Goal: Check status: Check status

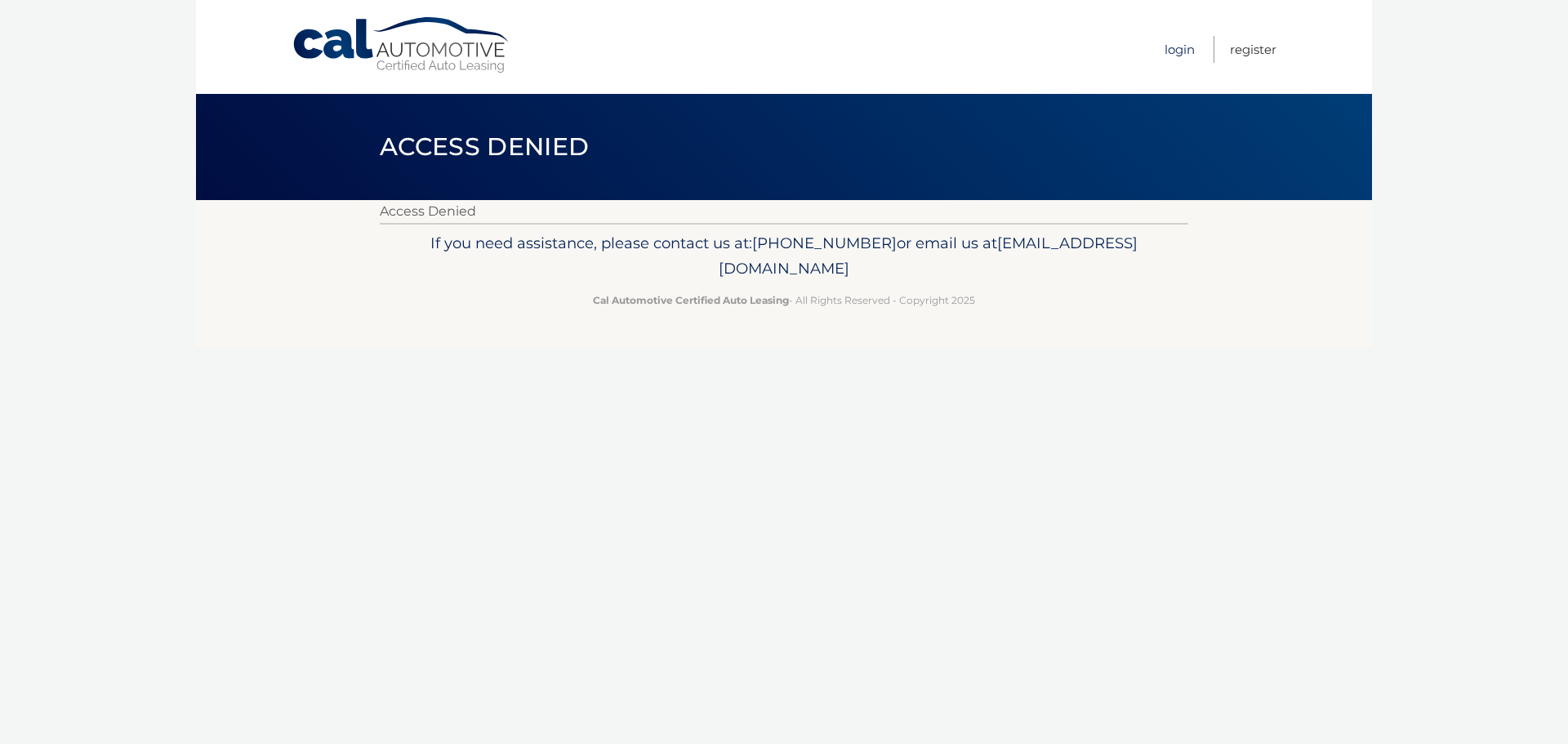
click at [1190, 36] on link "Login" at bounding box center [1179, 49] width 30 height 27
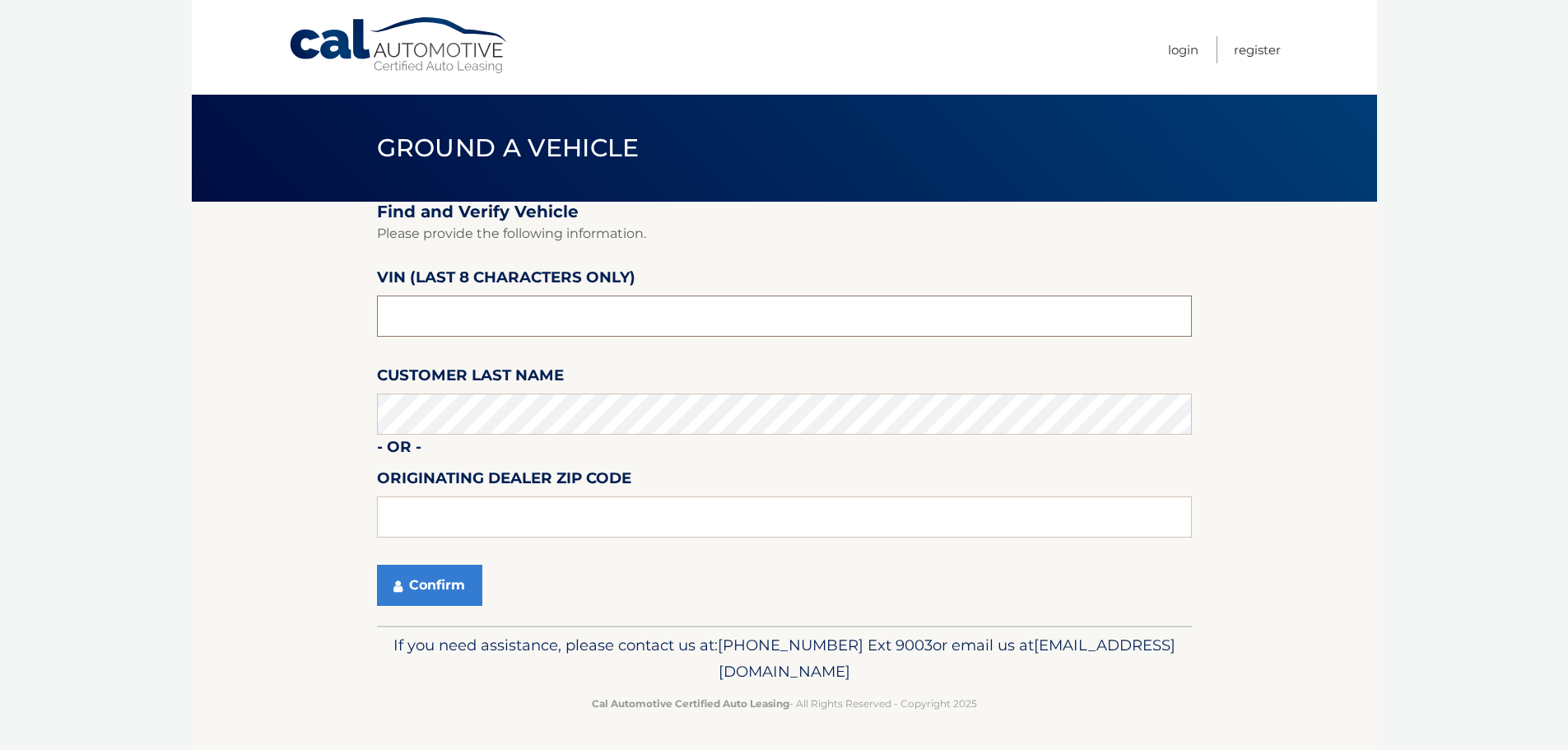
click at [419, 314] on input "text" at bounding box center [784, 316] width 814 height 42
type input "NN427953"
type input "15642"
click at [431, 585] on button "Confirm" at bounding box center [429, 586] width 105 height 42
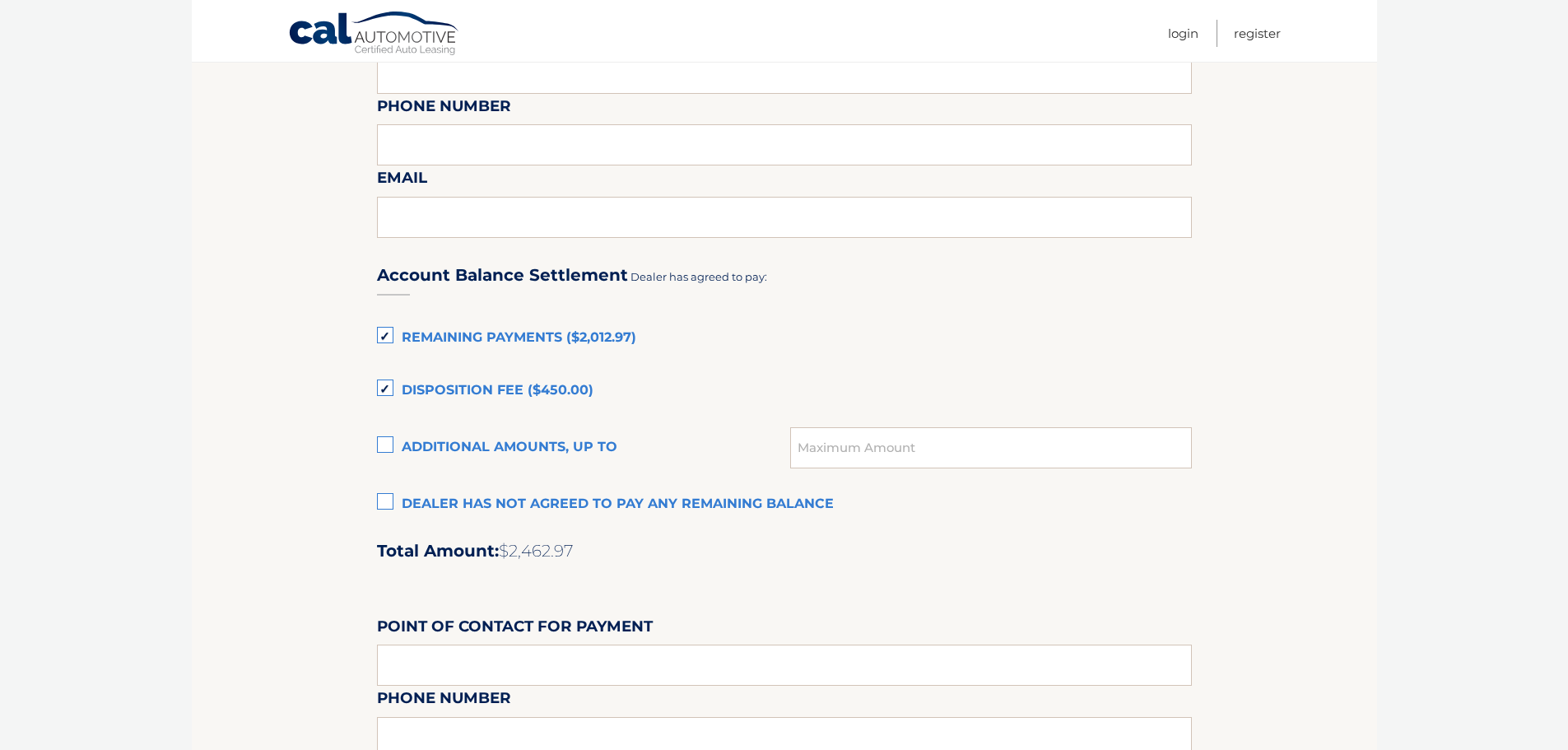
scroll to position [988, 0]
